Goal: Find specific page/section: Find specific page/section

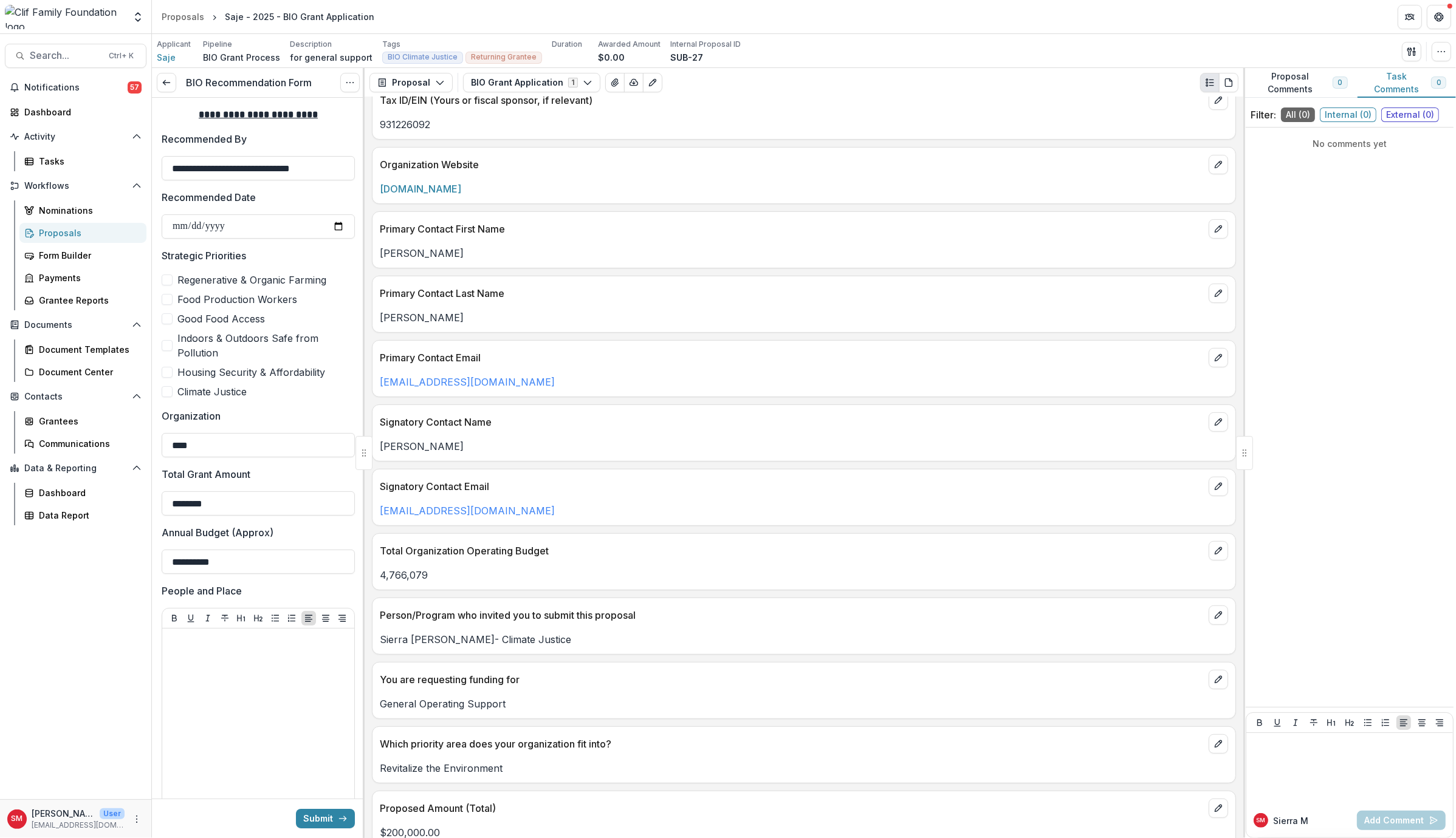
scroll to position [570, 0]
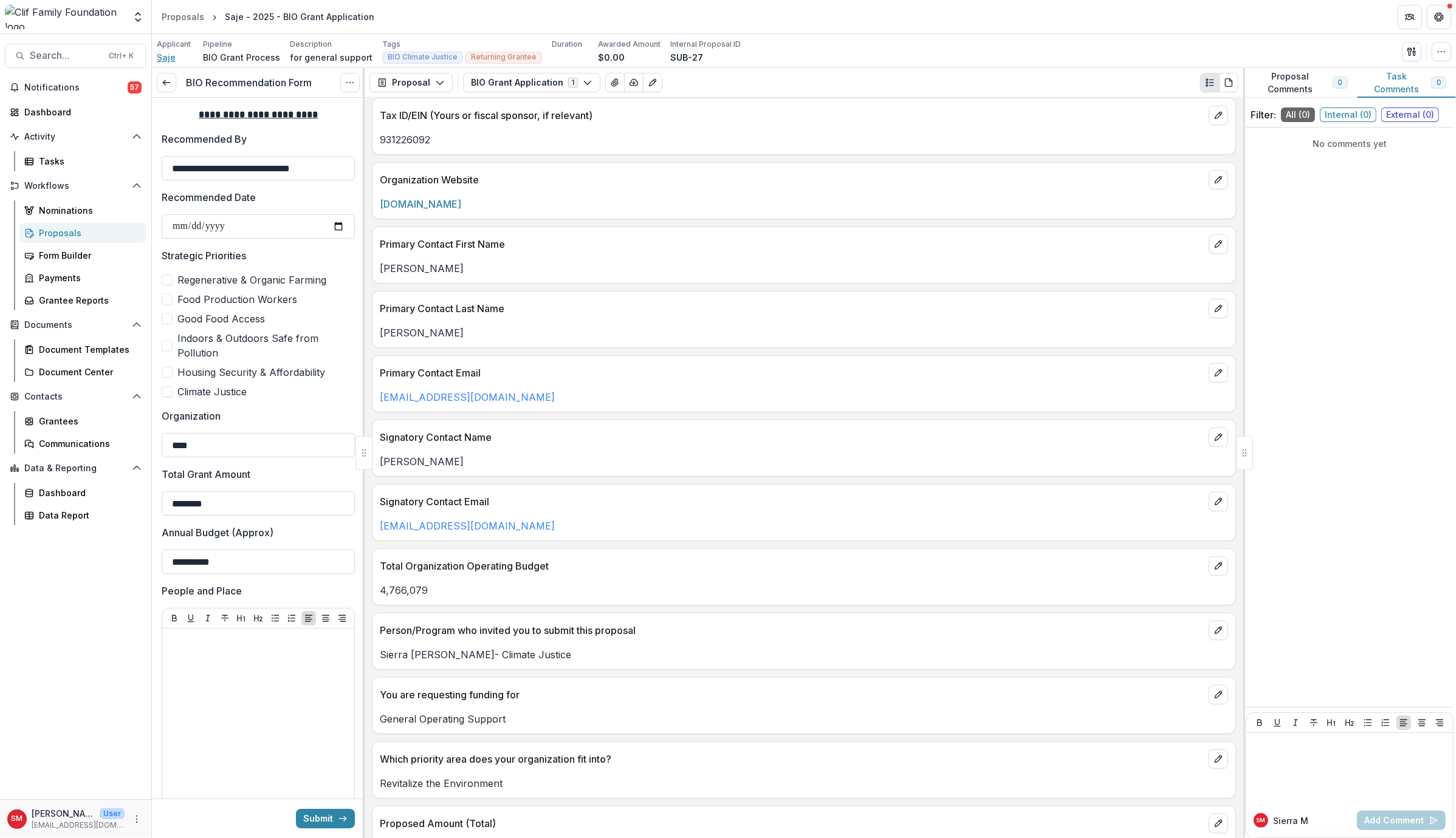
click at [160, 58] on span "Saje" at bounding box center [166, 57] width 19 height 13
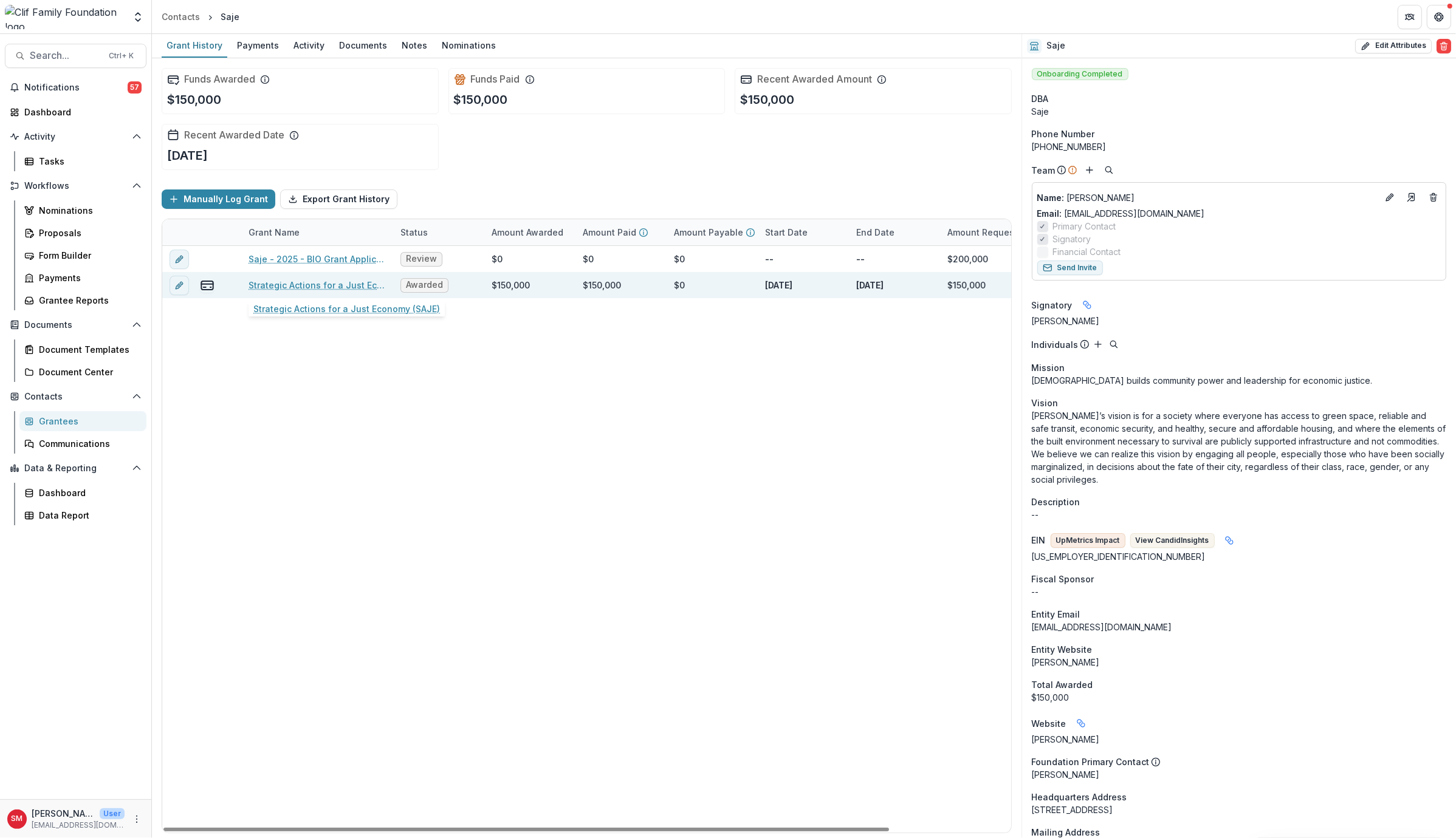
click at [314, 279] on link "Strategic Actions for a Just Economy (SAJE)" at bounding box center [317, 285] width 138 height 13
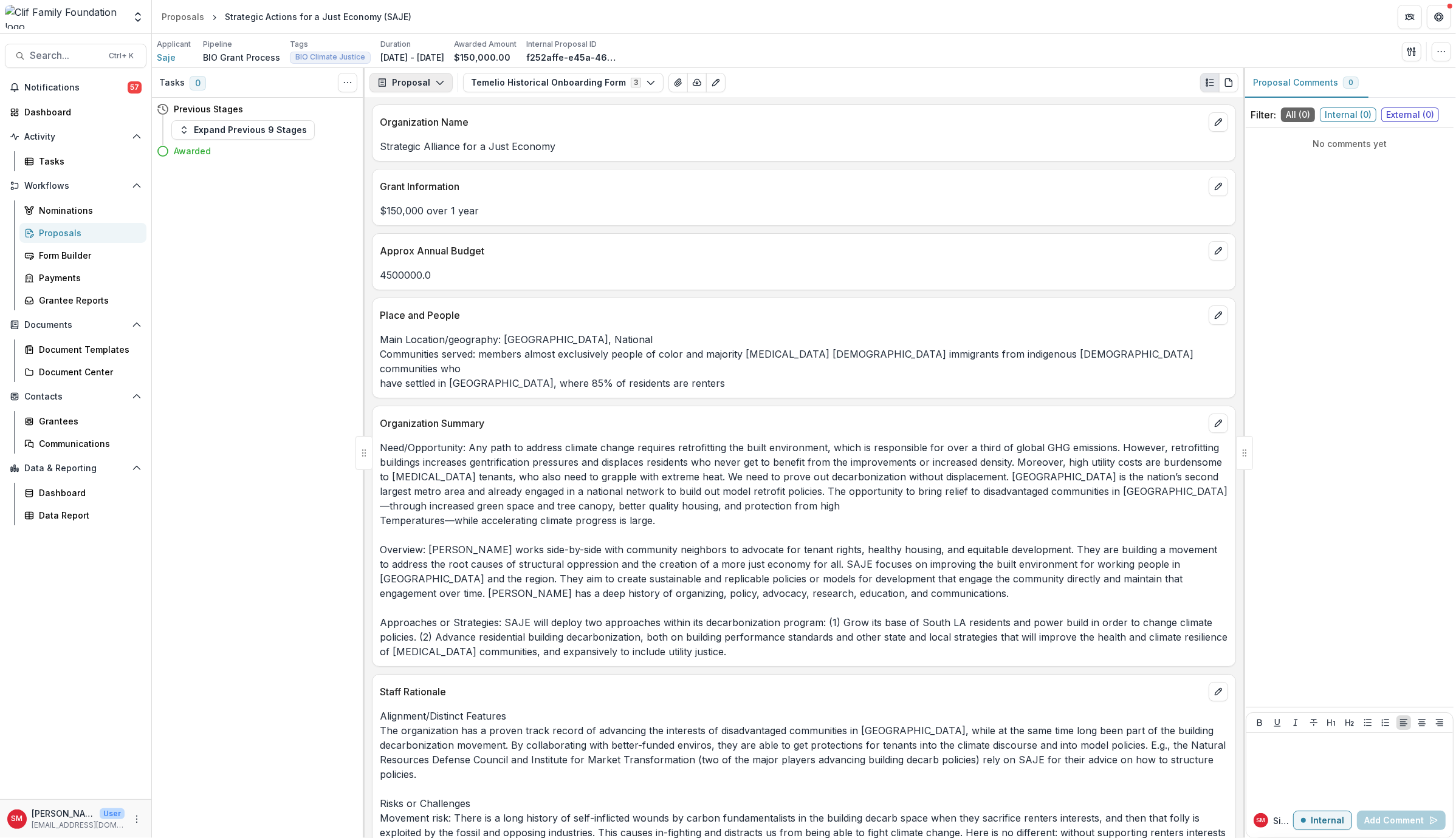
click at [411, 89] on button "Proposal" at bounding box center [411, 82] width 83 height 19
click at [417, 149] on div "Reports" at bounding box center [450, 150] width 111 height 13
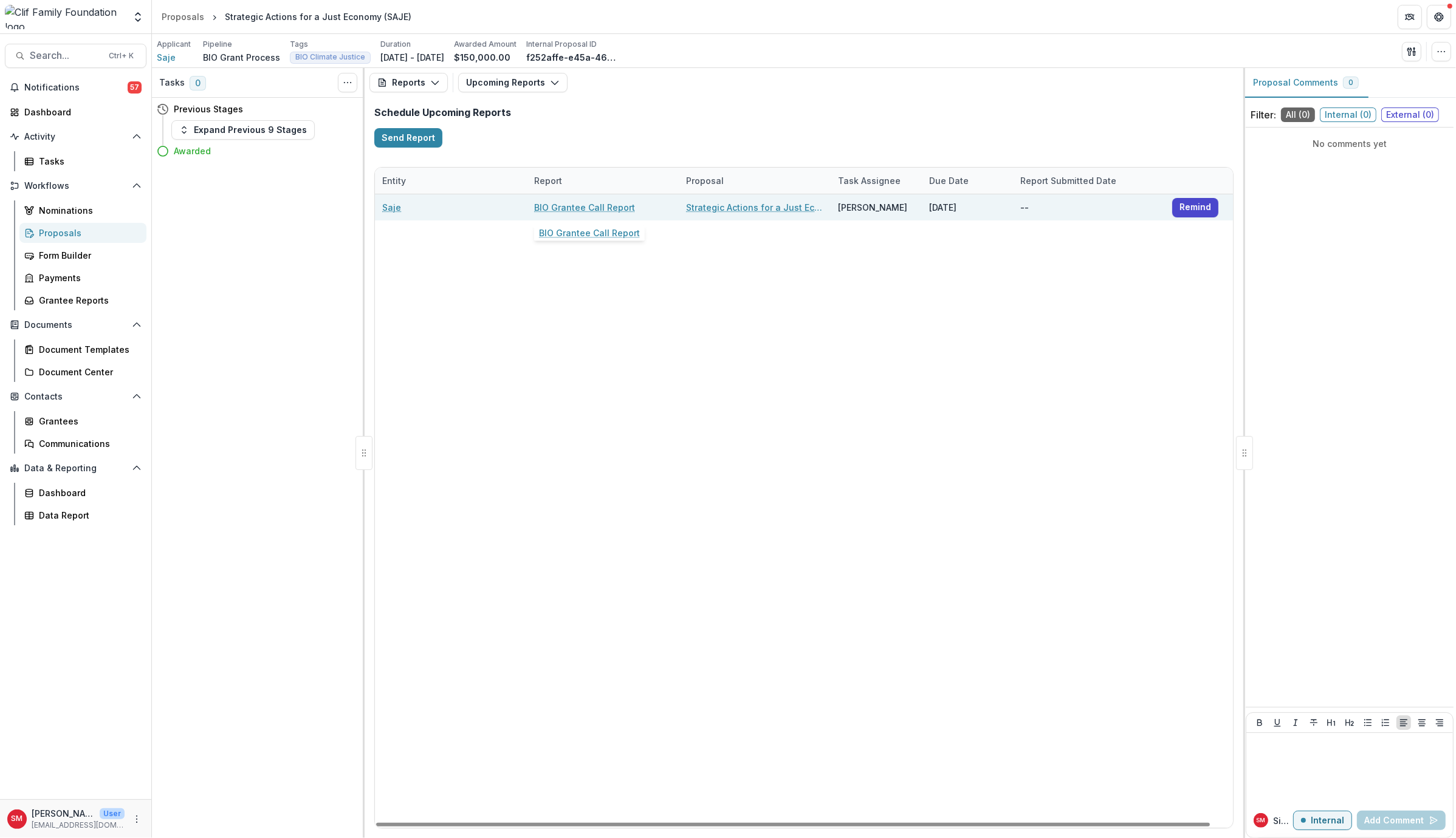
click at [607, 208] on link "BIO Grantee Call Report" at bounding box center [585, 207] width 100 height 13
